Goal: Task Accomplishment & Management: Use online tool/utility

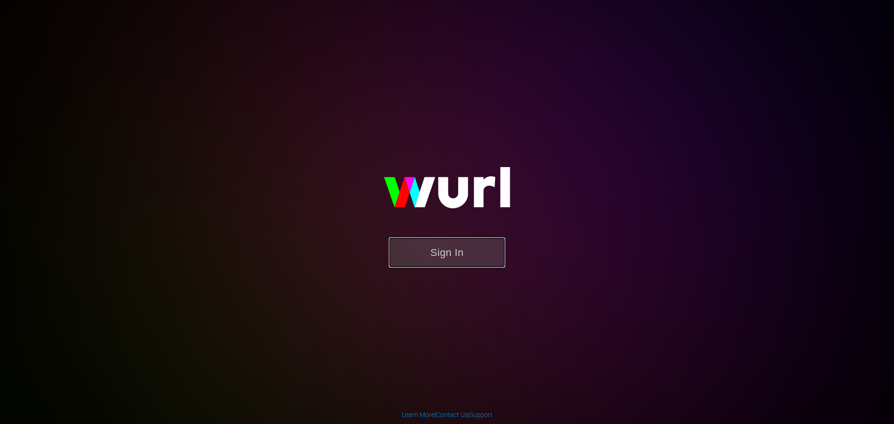
click at [424, 251] on button "Sign In" at bounding box center [447, 252] width 116 height 30
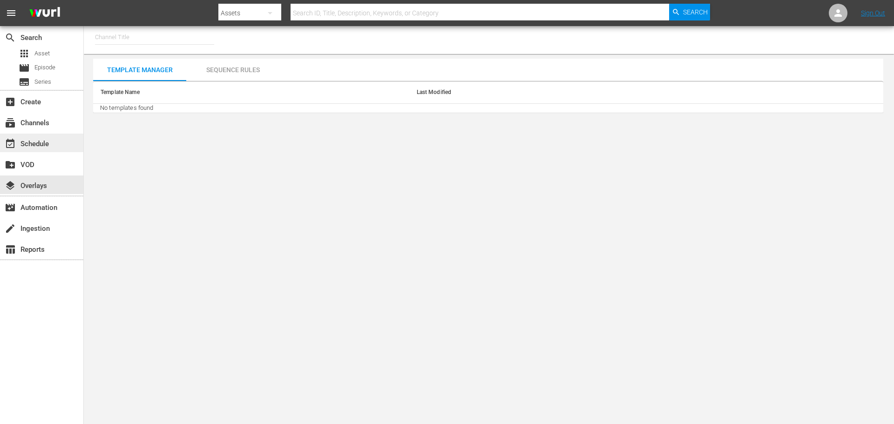
click at [34, 140] on div "event_available Schedule" at bounding box center [26, 142] width 52 height 8
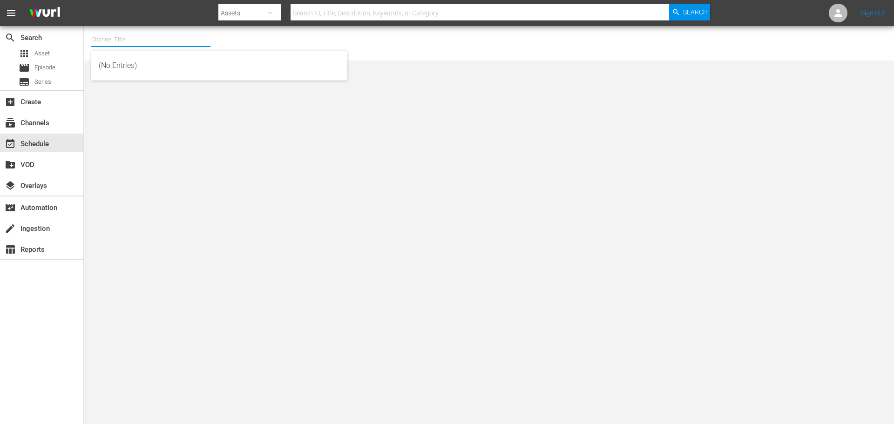
click at [146, 41] on input "text" at bounding box center [150, 39] width 119 height 22
click at [145, 67] on div "Lone Star (1846 - cinedigm_entertainment_corp_lonestar_1)" at bounding box center [219, 65] width 241 height 22
type input "Lone Star (1846 - cinedigm_entertainment_corp_lonestar_1)"
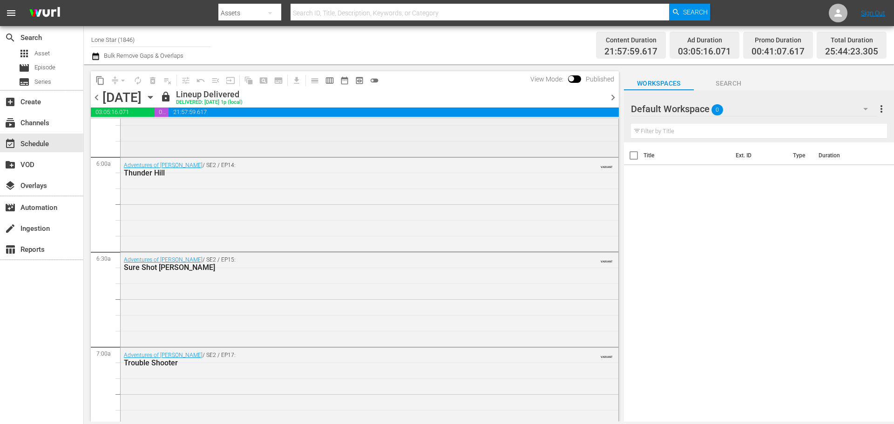
scroll to position [1024, 0]
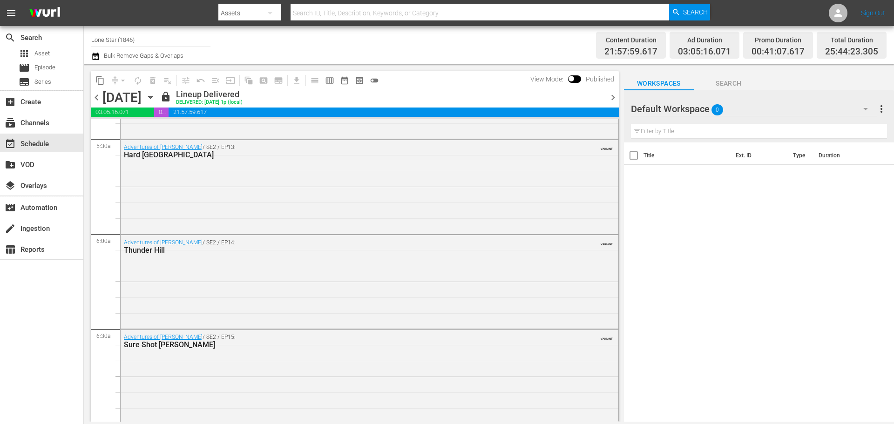
click at [613, 97] on span "chevron_right" at bounding box center [613, 98] width 12 height 12
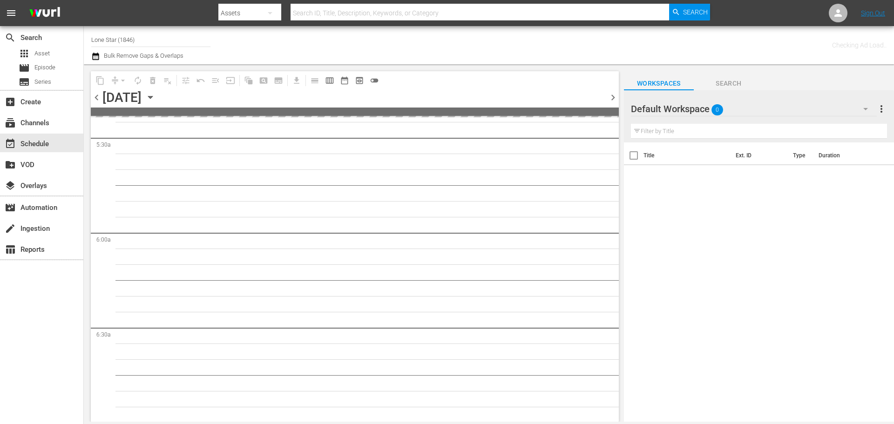
scroll to position [1040, 0]
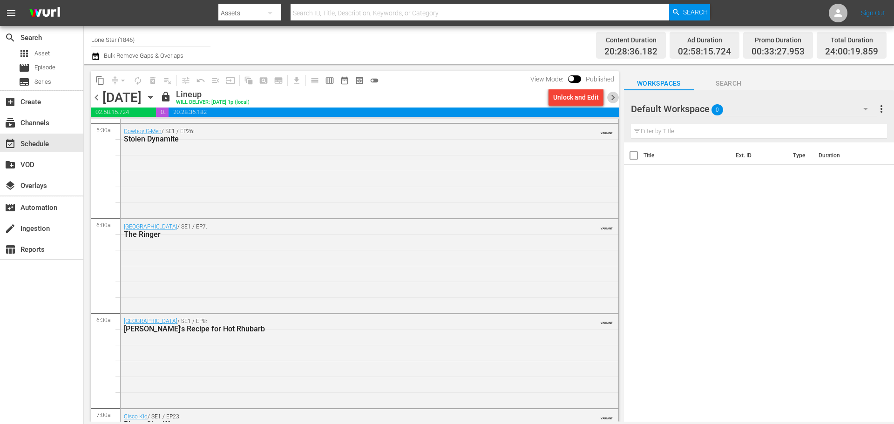
click at [613, 98] on span "chevron_right" at bounding box center [613, 98] width 12 height 12
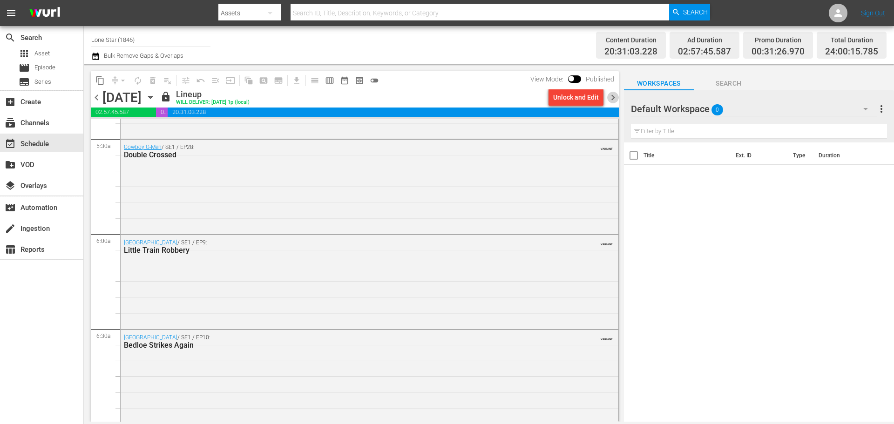
click at [613, 98] on span "chevron_right" at bounding box center [613, 98] width 12 height 12
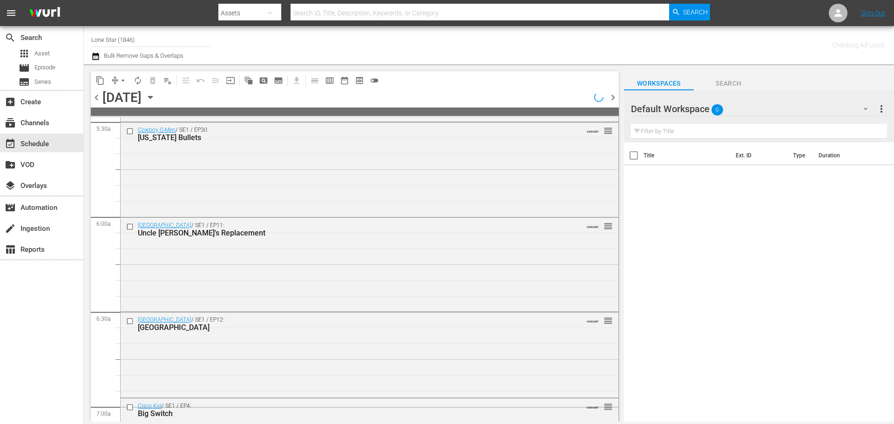
scroll to position [1024, 0]
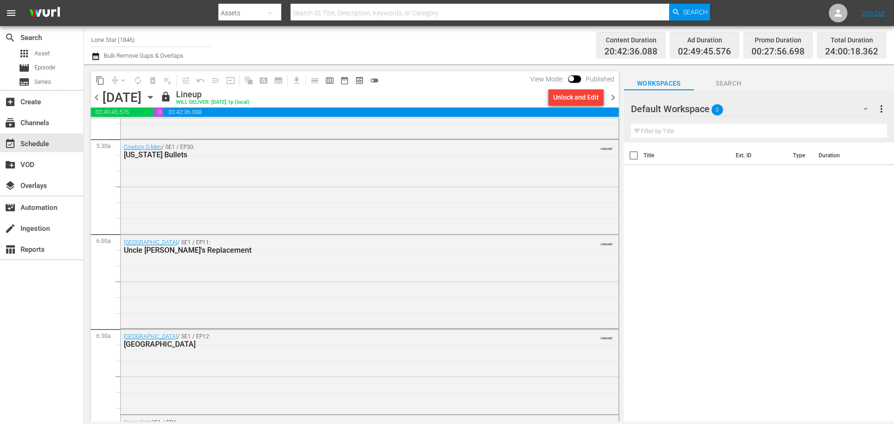
click at [612, 97] on span "chevron_right" at bounding box center [613, 98] width 12 height 12
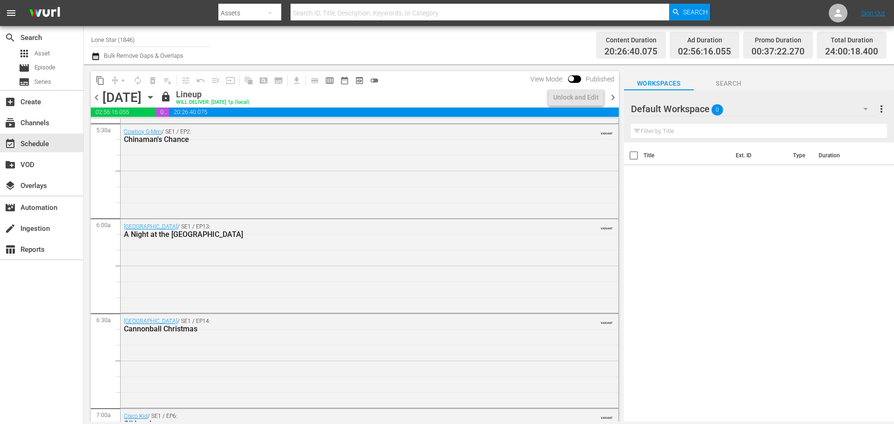
scroll to position [1024, 0]
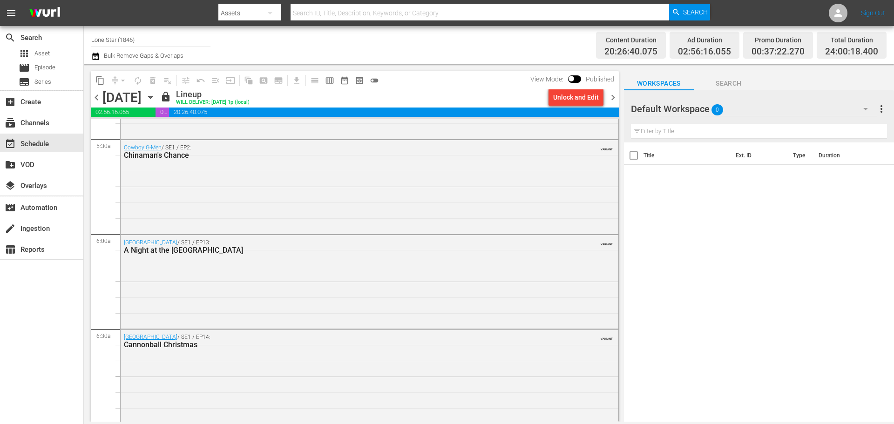
click at [612, 96] on span "chevron_right" at bounding box center [613, 98] width 12 height 12
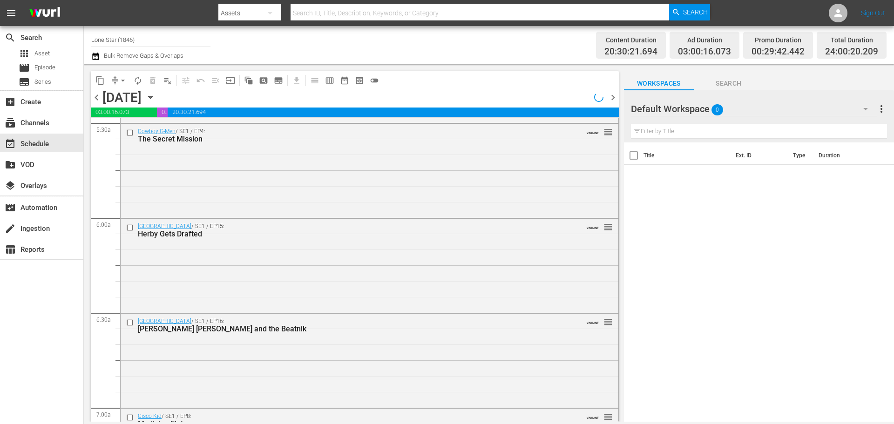
scroll to position [1024, 0]
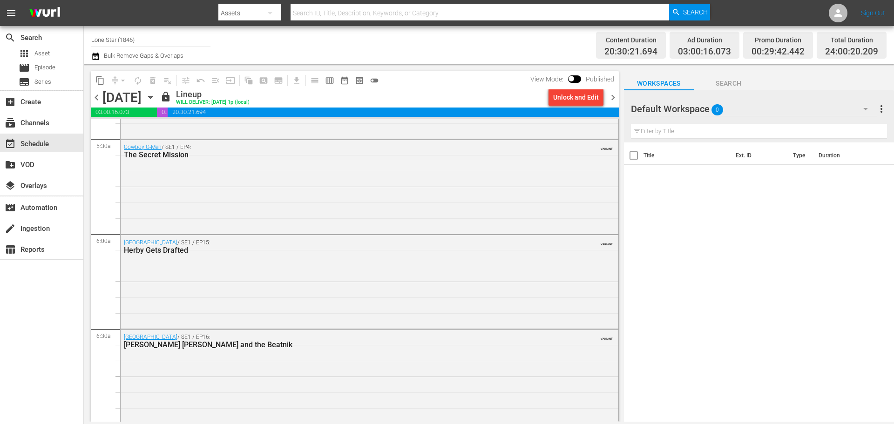
click at [613, 97] on span "chevron_right" at bounding box center [613, 98] width 12 height 12
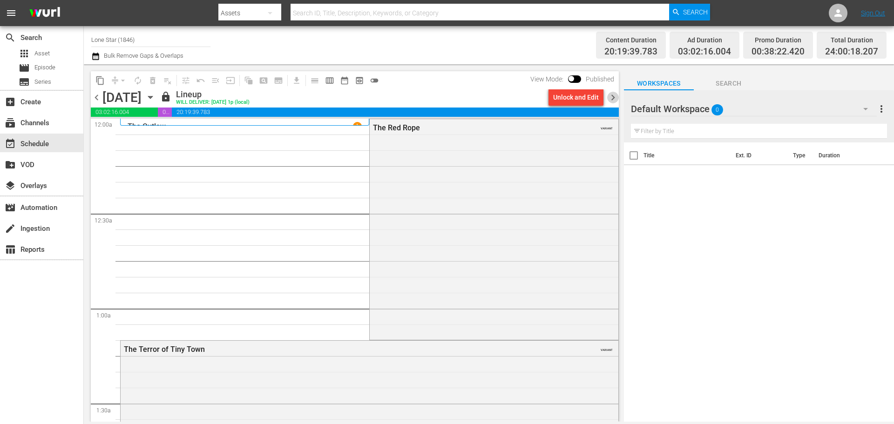
click at [613, 98] on span "chevron_right" at bounding box center [613, 98] width 12 height 12
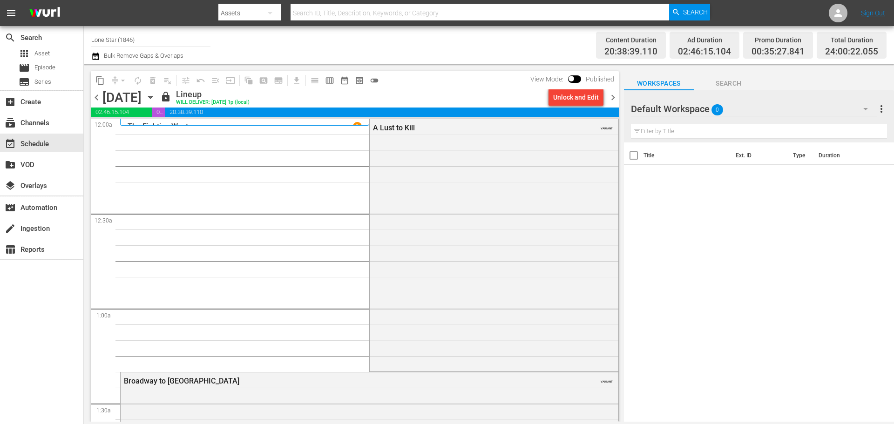
click at [612, 98] on span "chevron_right" at bounding box center [613, 98] width 12 height 12
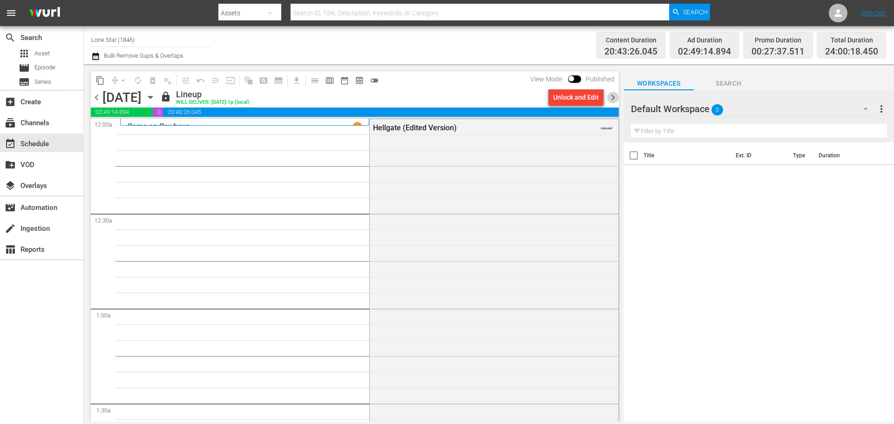
click at [613, 98] on span "chevron_right" at bounding box center [613, 98] width 12 height 12
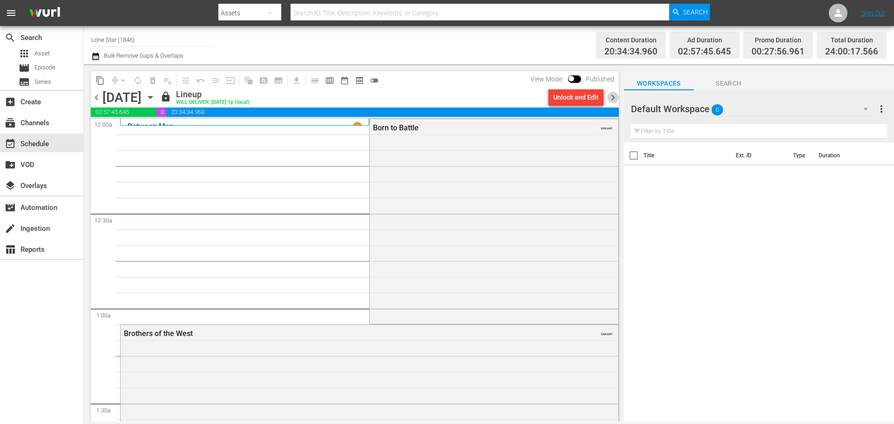
click at [612, 98] on span "chevron_right" at bounding box center [613, 98] width 12 height 12
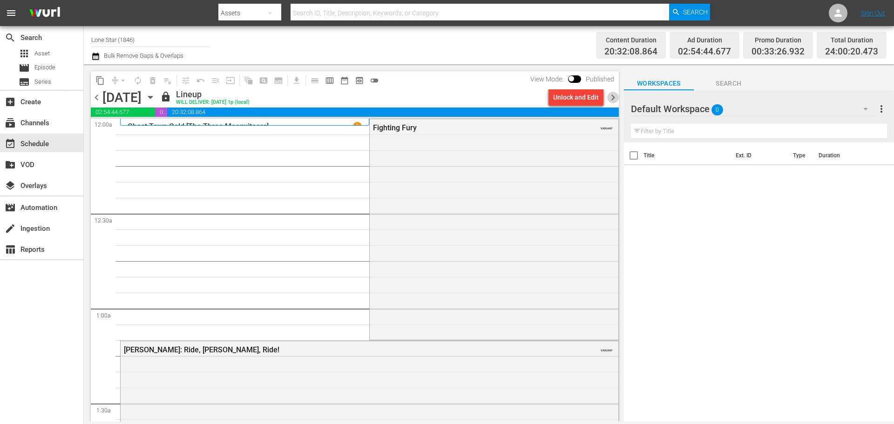
click at [611, 98] on span "chevron_right" at bounding box center [613, 98] width 12 height 12
click at [614, 98] on span "chevron_right" at bounding box center [613, 98] width 12 height 12
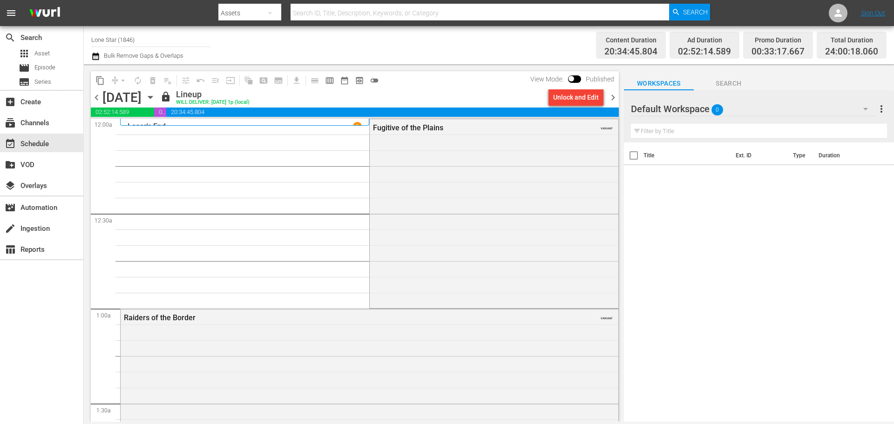
click at [612, 97] on span "chevron_right" at bounding box center [613, 98] width 12 height 12
click at [614, 98] on span "chevron_right" at bounding box center [613, 98] width 12 height 12
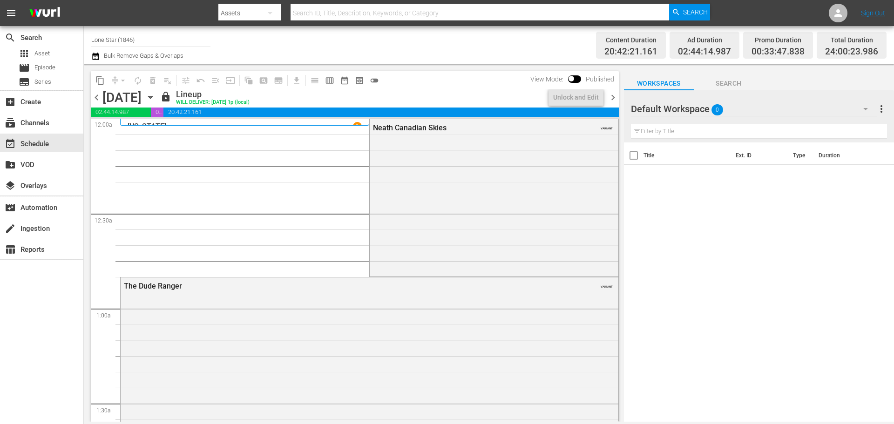
click at [612, 97] on span "chevron_right" at bounding box center [613, 98] width 12 height 12
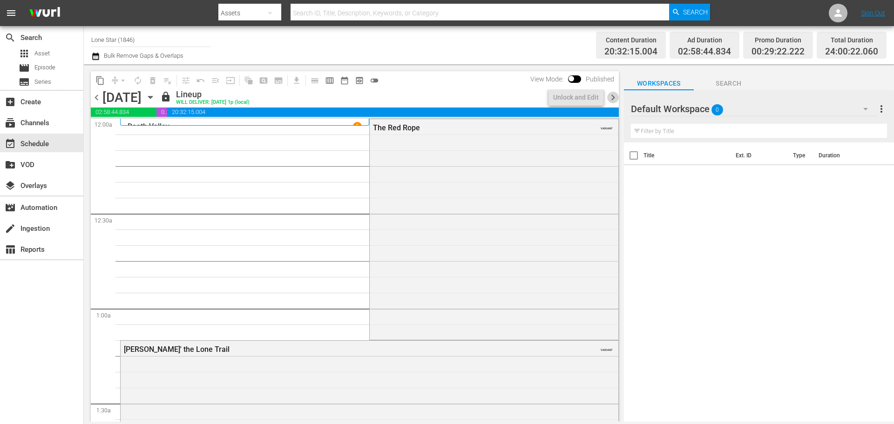
click at [613, 96] on span "chevron_right" at bounding box center [613, 98] width 12 height 12
click at [614, 97] on span "chevron_right" at bounding box center [613, 98] width 12 height 12
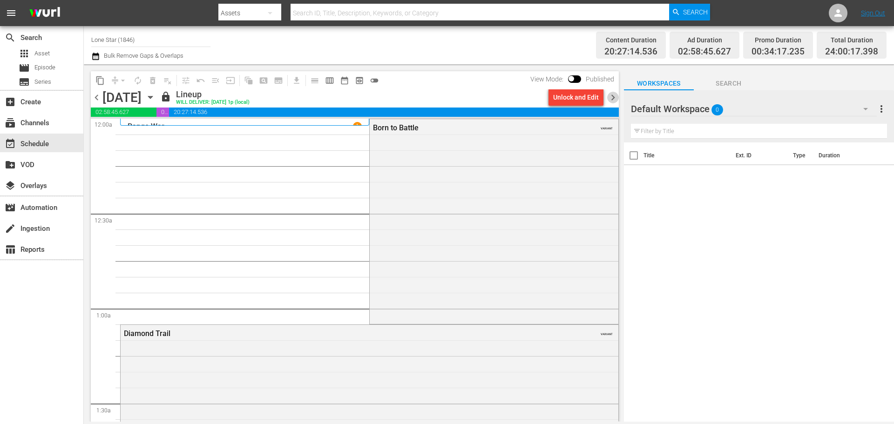
click at [614, 97] on span "chevron_right" at bounding box center [613, 98] width 12 height 12
click at [613, 97] on span "chevron_right" at bounding box center [613, 98] width 12 height 12
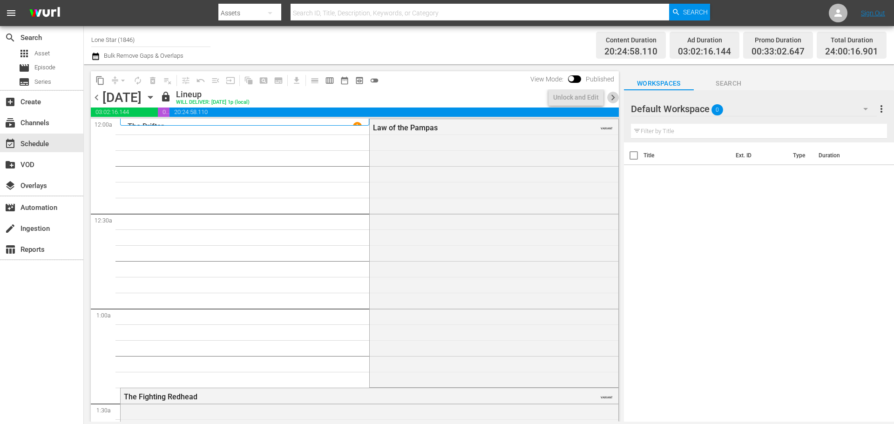
click at [613, 98] on span "chevron_right" at bounding box center [613, 98] width 12 height 12
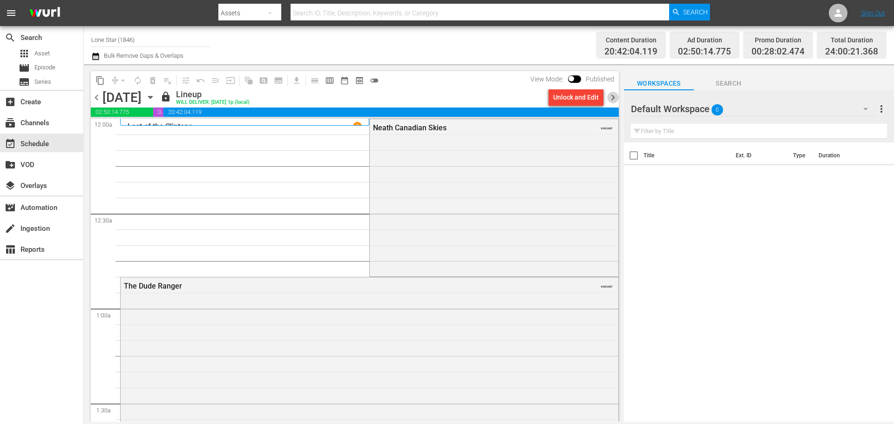
click at [612, 99] on span "chevron_right" at bounding box center [613, 98] width 12 height 12
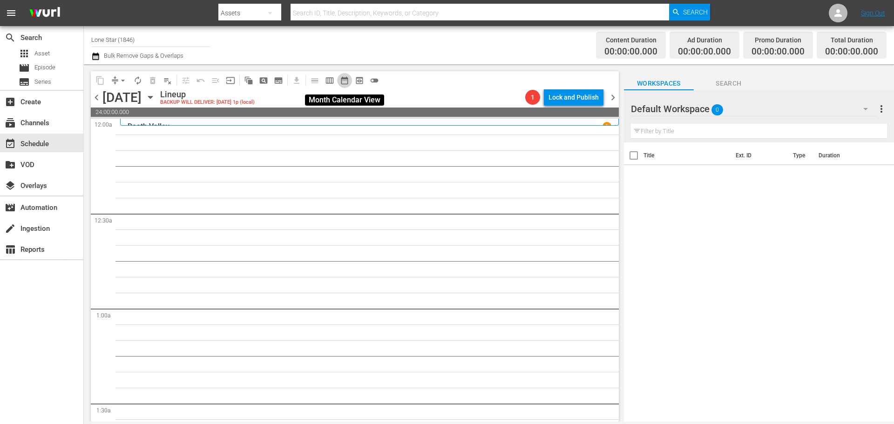
click at [345, 80] on span "date_range_outlined" at bounding box center [344, 80] width 9 height 9
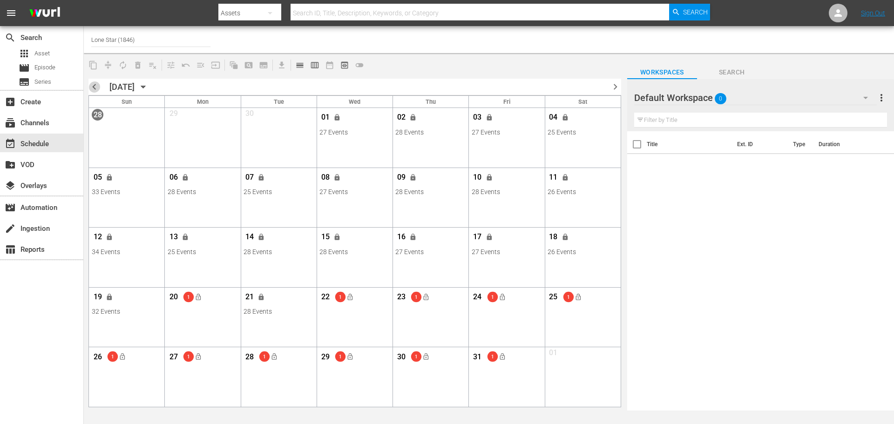
click at [94, 87] on span "chevron_left" at bounding box center [94, 87] width 12 height 12
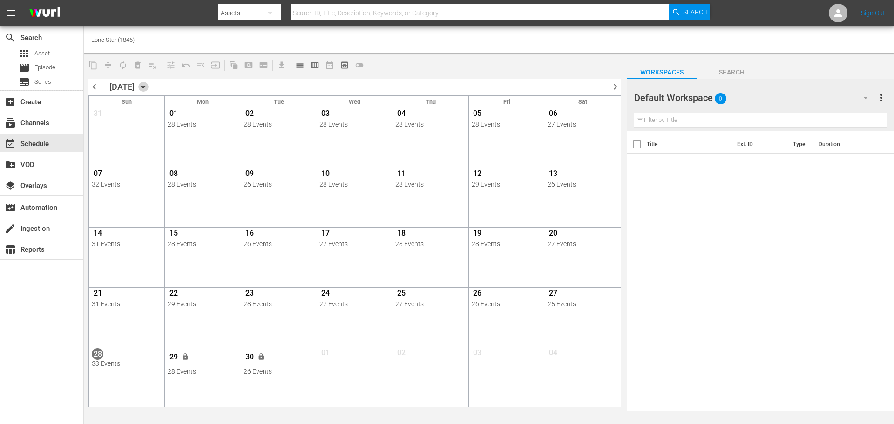
click at [145, 86] on icon "button" at bounding box center [143, 87] width 4 height 2
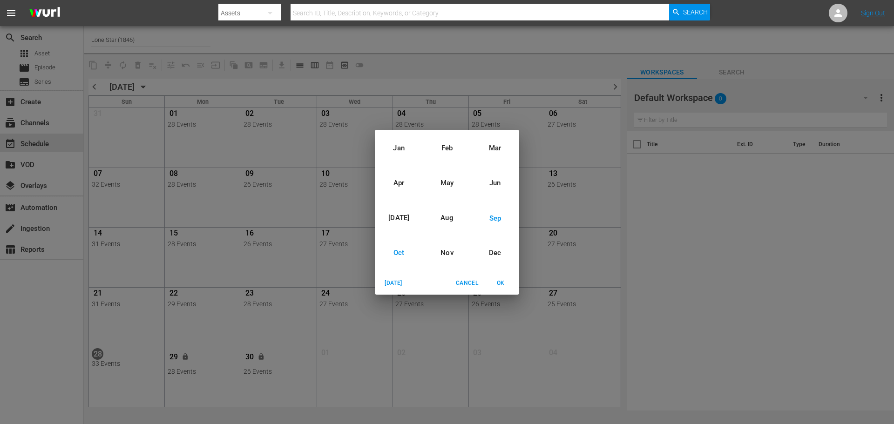
click at [394, 259] on div "Oct" at bounding box center [399, 253] width 48 height 35
click at [452, 202] on div "2025" at bounding box center [447, 200] width 144 height 19
click at [502, 284] on span "OK" at bounding box center [500, 283] width 22 height 10
